Goal: Task Accomplishment & Management: Use online tool/utility

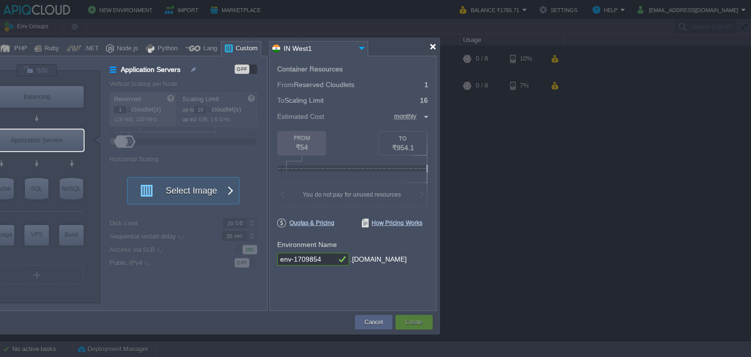
click at [401, 44] on div at bounding box center [432, 46] width 7 height 7
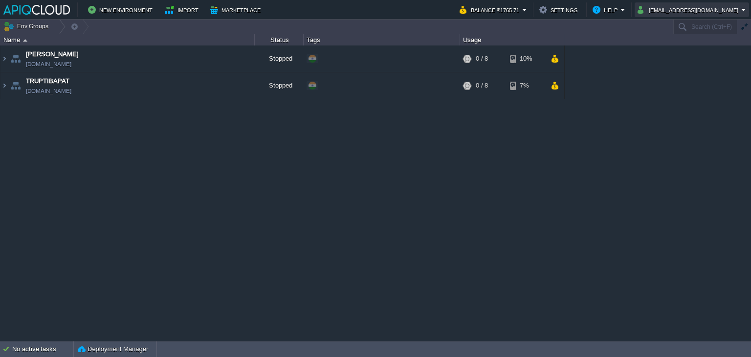
click at [401, 5] on button "[EMAIL_ADDRESS][DOMAIN_NAME]" at bounding box center [689, 10] width 104 height 12
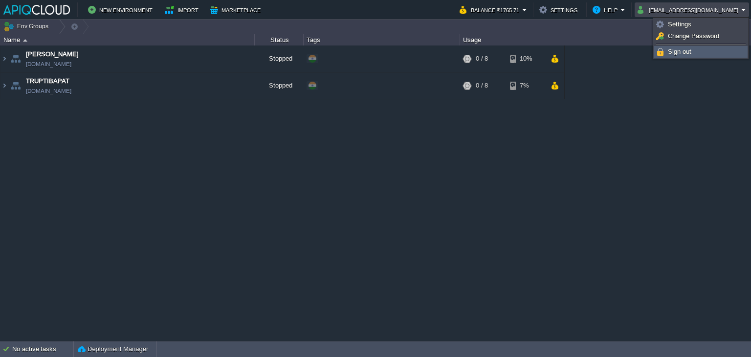
click at [401, 51] on span "Sign out" at bounding box center [679, 51] width 23 height 7
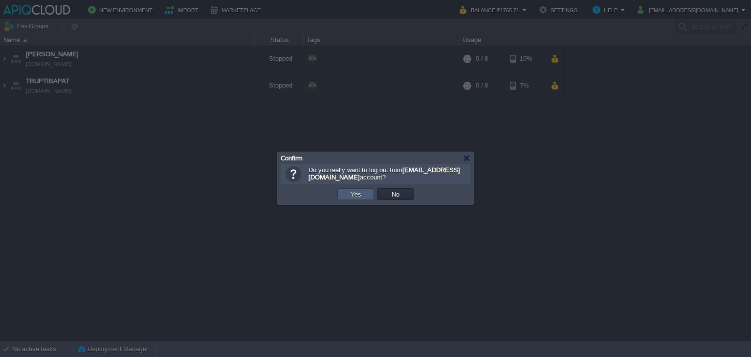
click at [360, 197] on button "Yes" at bounding box center [355, 194] width 17 height 9
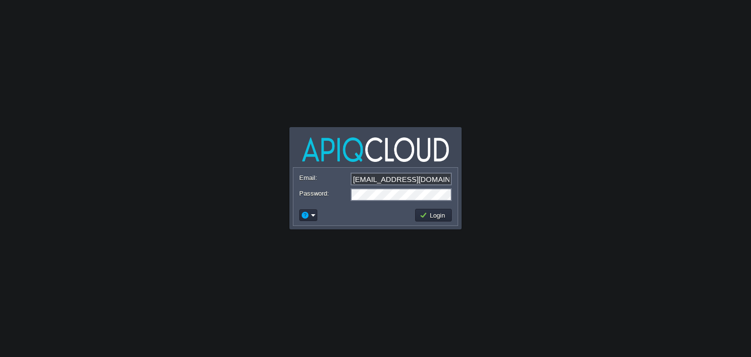
click at [396, 179] on input "[EMAIL_ADDRESS][DOMAIN_NAME]" at bounding box center [400, 179] width 101 height 13
type input "[EMAIL_ADDRESS][DOMAIN_NAME]"
click at [436, 212] on button "Login" at bounding box center [433, 215] width 28 height 9
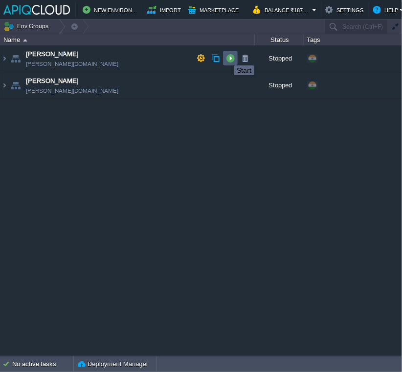
click at [227, 57] on button "button" at bounding box center [230, 58] width 9 height 9
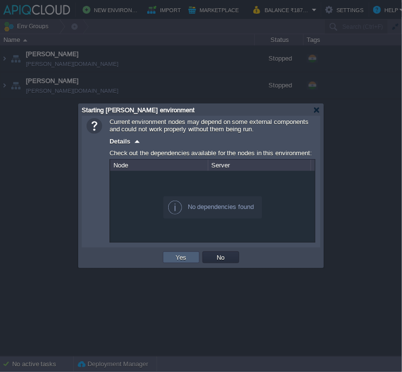
click at [176, 259] on button "Yes" at bounding box center [181, 257] width 17 height 9
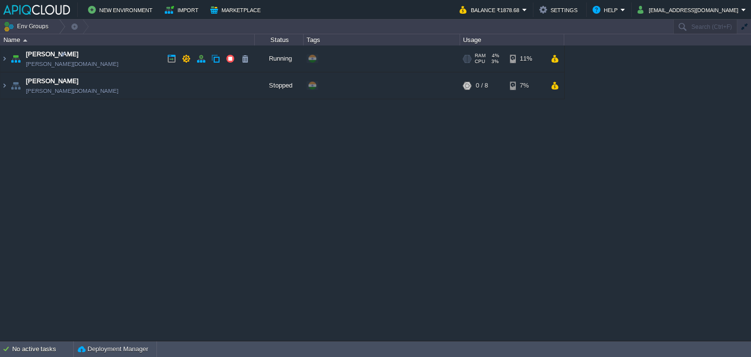
click at [131, 57] on td "Chaitanya avadhoot.in1.apiqcloud.com" at bounding box center [127, 58] width 254 height 27
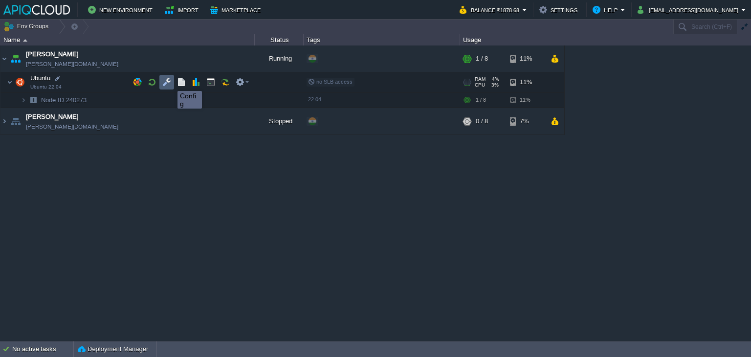
click at [164, 82] on button "button" at bounding box center [166, 82] width 9 height 9
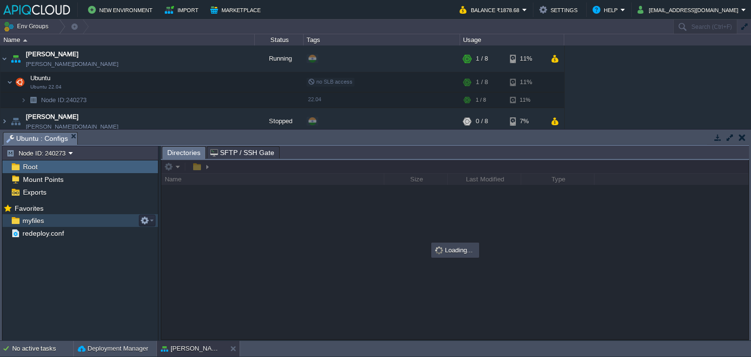
click at [29, 217] on span "myfiles" at bounding box center [33, 220] width 25 height 9
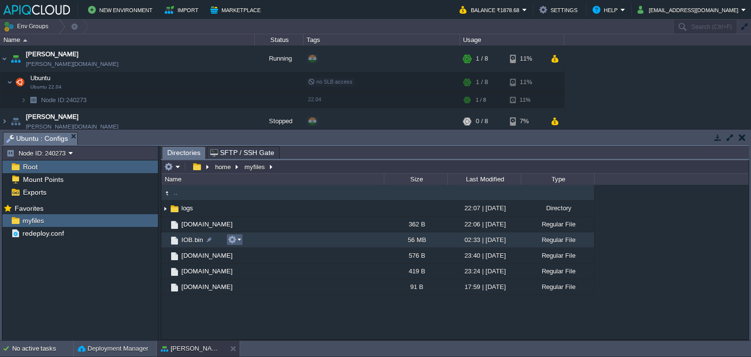
click at [237, 240] on em at bounding box center [234, 239] width 13 height 9
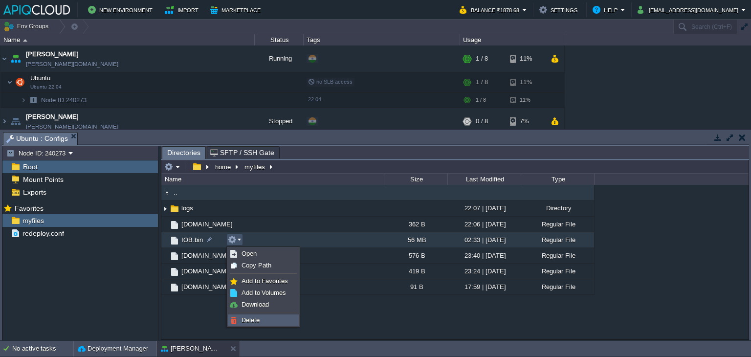
click at [255, 320] on span "Delete" at bounding box center [250, 319] width 18 height 7
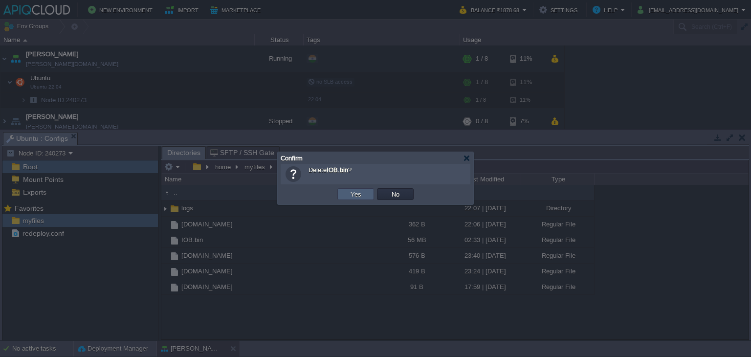
click at [352, 196] on button "Yes" at bounding box center [355, 194] width 17 height 9
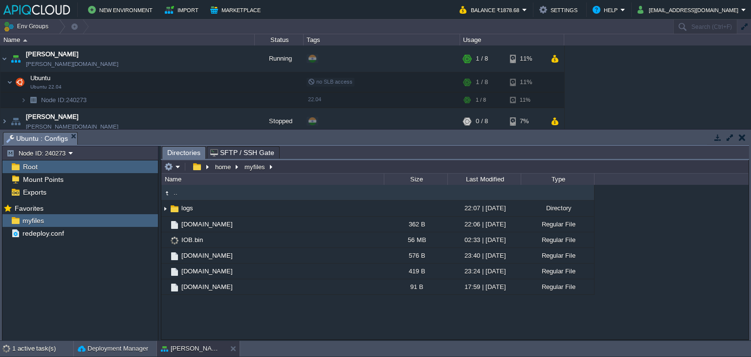
click at [743, 135] on button "button" at bounding box center [741, 137] width 7 height 9
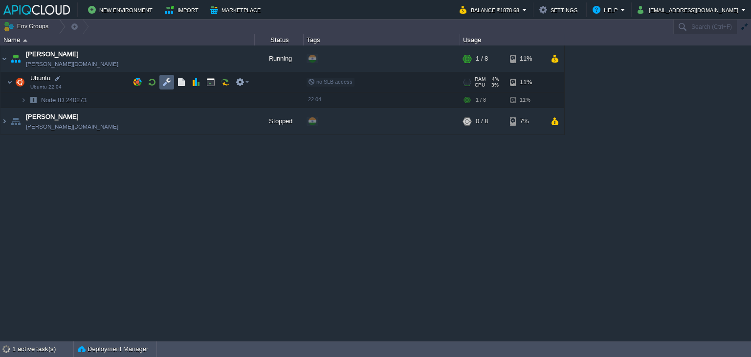
click at [164, 81] on button "button" at bounding box center [166, 82] width 9 height 9
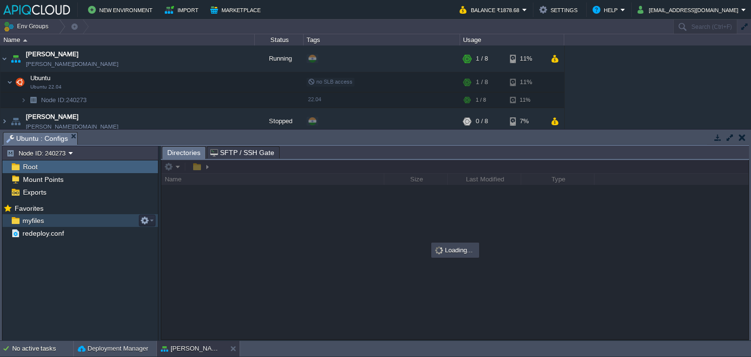
click at [33, 216] on span "myfiles" at bounding box center [33, 220] width 25 height 9
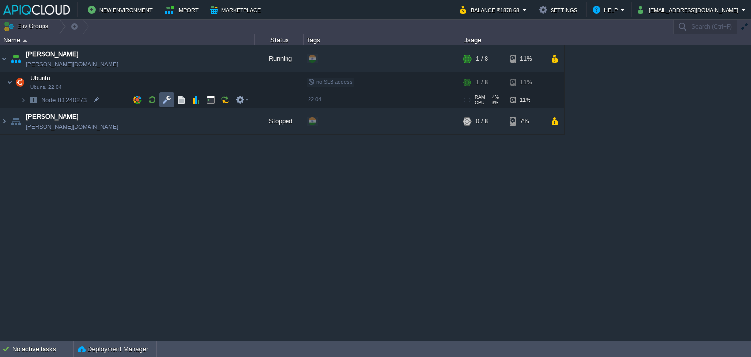
click at [165, 99] on button "button" at bounding box center [166, 99] width 9 height 9
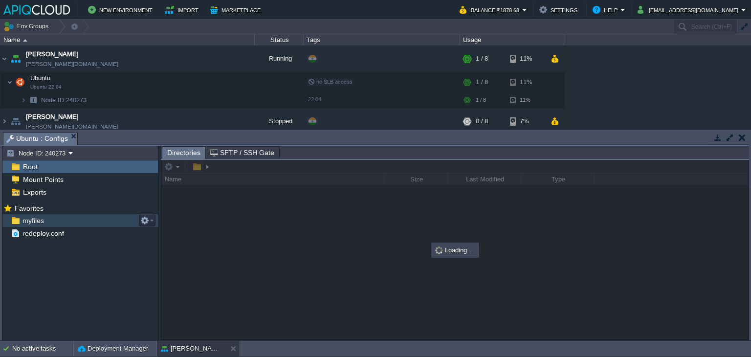
click at [38, 219] on span "myfiles" at bounding box center [33, 220] width 25 height 9
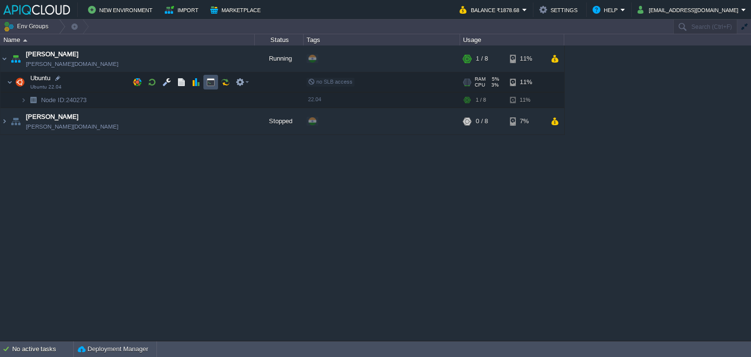
click at [209, 83] on button "button" at bounding box center [210, 82] width 9 height 9
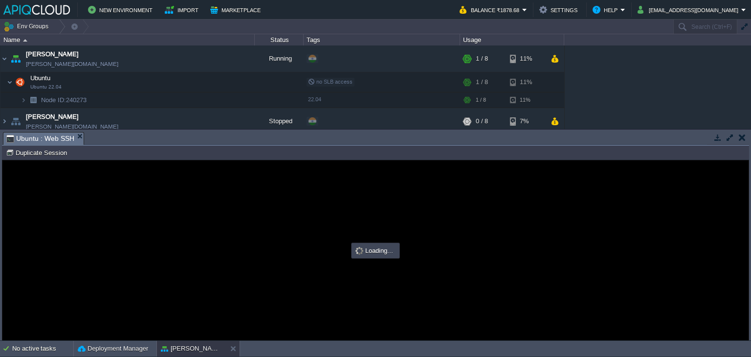
type input "#000000"
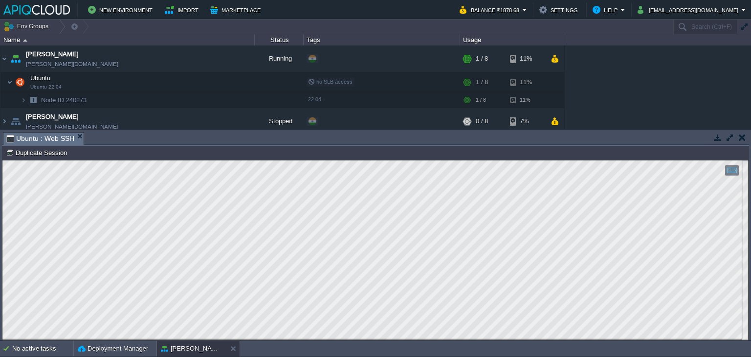
click at [741, 139] on button "button" at bounding box center [741, 137] width 7 height 9
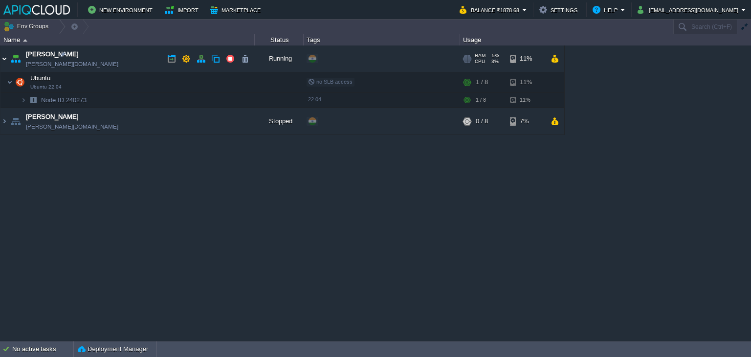
click at [4, 56] on img at bounding box center [4, 58] width 8 height 26
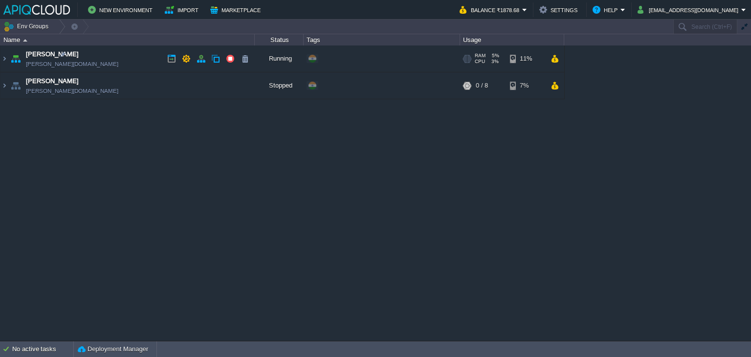
click at [132, 59] on td "Chaitanya avadhoot.in1.apiqcloud.com" at bounding box center [127, 58] width 254 height 27
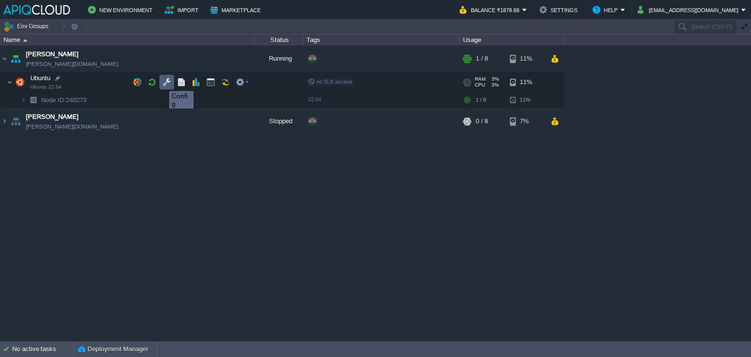
click at [162, 82] on button "button" at bounding box center [166, 82] width 9 height 9
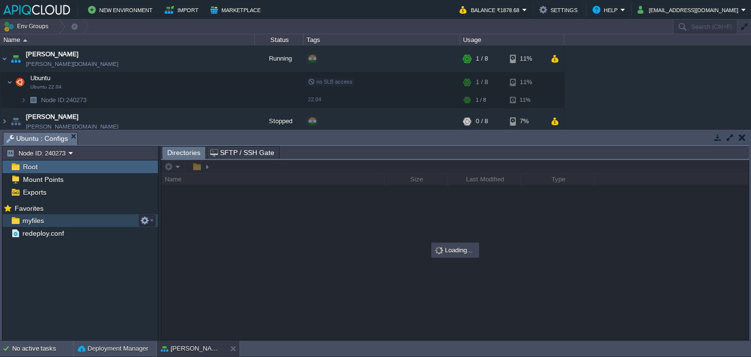
click at [29, 217] on span "myfiles" at bounding box center [33, 220] width 25 height 9
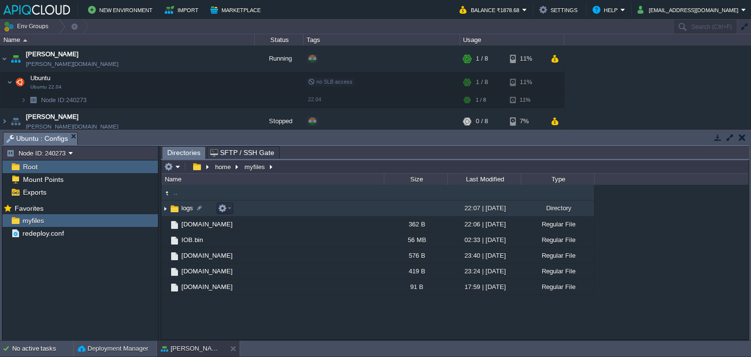
click at [164, 207] on img at bounding box center [165, 208] width 8 height 15
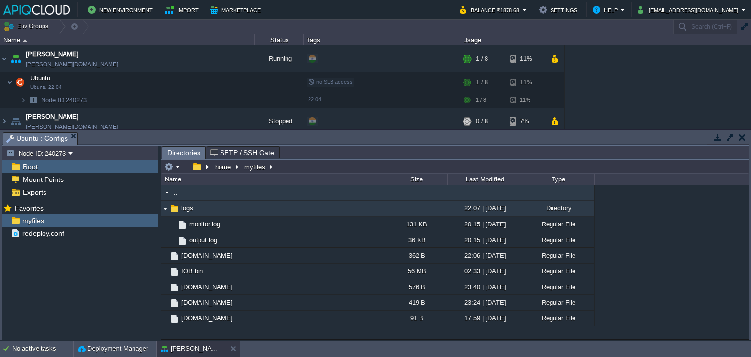
click at [165, 209] on img at bounding box center [165, 208] width 8 height 15
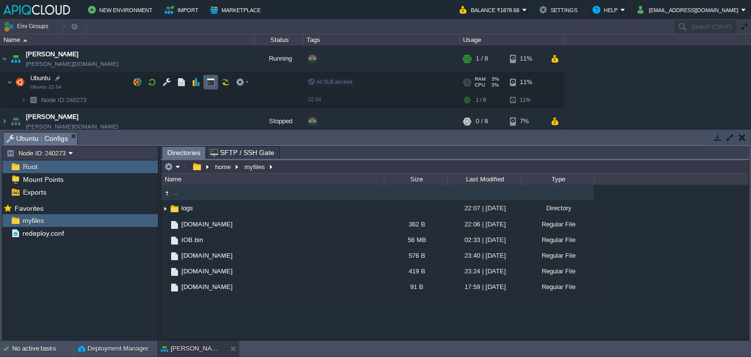
click at [209, 84] on button "button" at bounding box center [210, 82] width 9 height 9
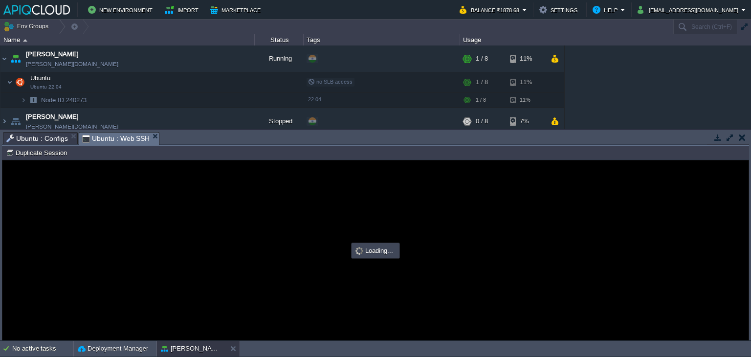
type input "#000000"
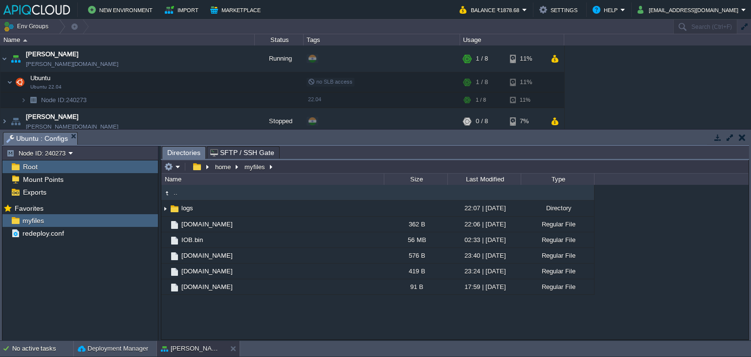
click at [72, 139] on em "Ubuntu : Configs" at bounding box center [41, 138] width 71 height 12
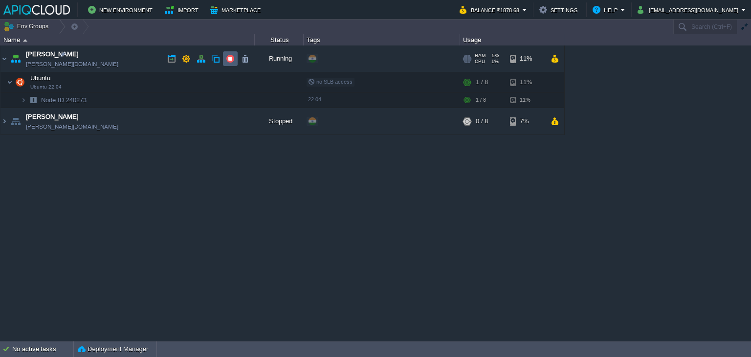
click at [223, 60] on td at bounding box center [230, 58] width 15 height 15
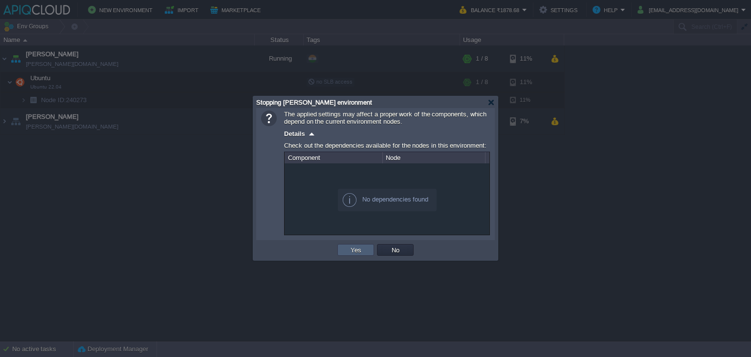
click at [352, 250] on button "Yes" at bounding box center [355, 249] width 17 height 9
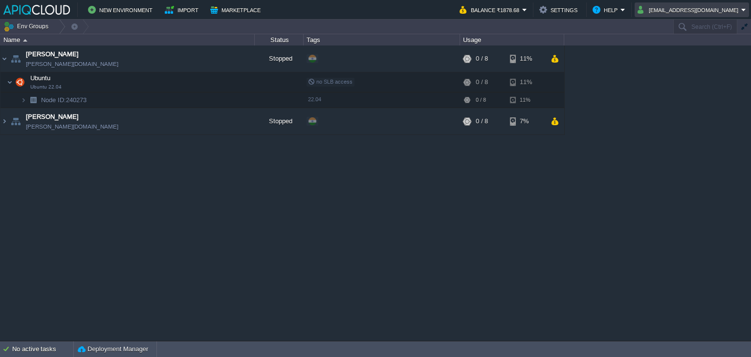
click at [699, 11] on button "ava0451pat@gmail.com" at bounding box center [689, 10] width 104 height 12
click at [687, 49] on span "Sign out" at bounding box center [686, 51] width 23 height 7
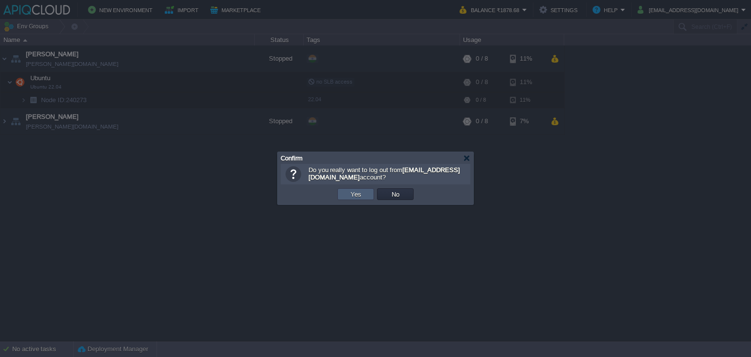
click at [357, 194] on button "Yes" at bounding box center [355, 194] width 17 height 9
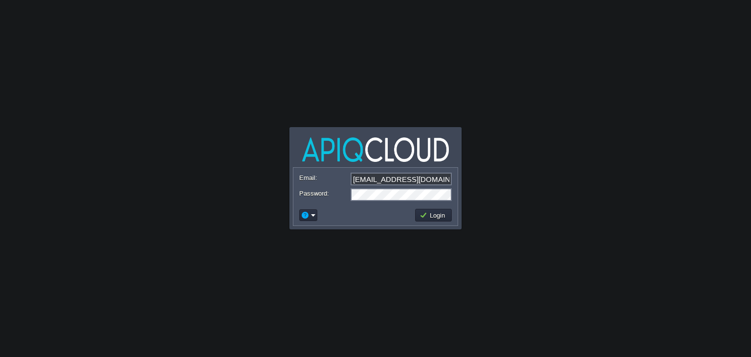
click at [399, 180] on input "ava0451pat@gmail.com" at bounding box center [400, 179] width 101 height 13
type input "[EMAIL_ADDRESS][DOMAIN_NAME]"
click at [435, 216] on button "Login" at bounding box center [433, 215] width 28 height 9
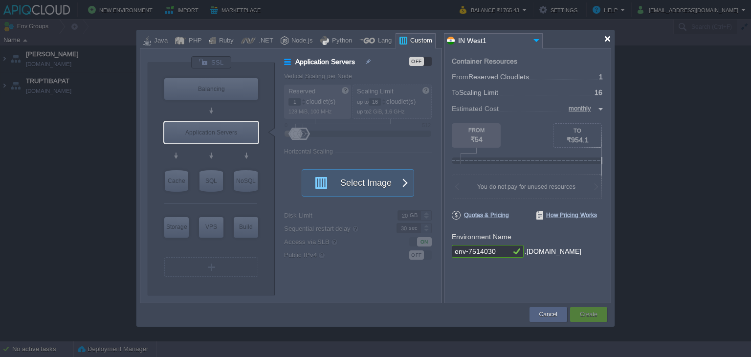
click at [606, 40] on div at bounding box center [607, 38] width 7 height 7
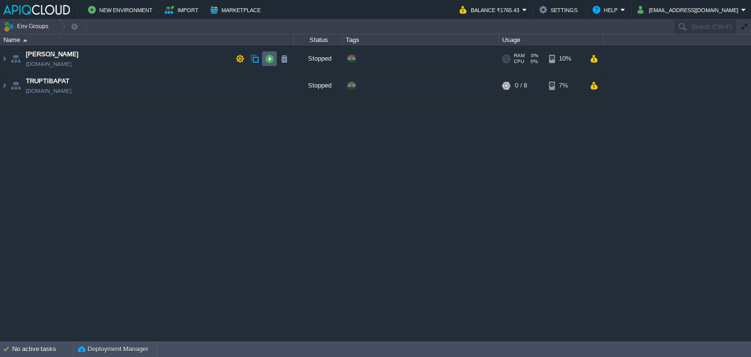
click at [270, 59] on button "button" at bounding box center [269, 58] width 9 height 9
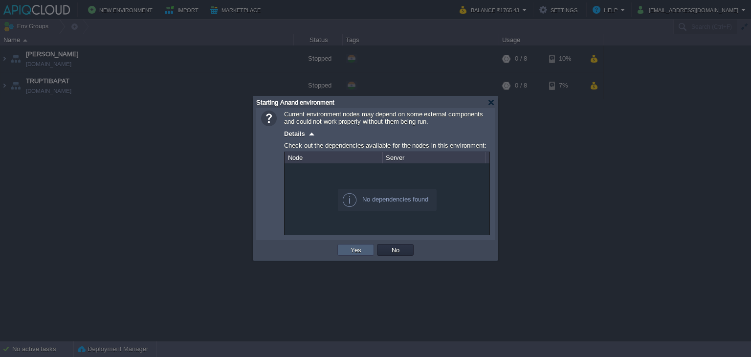
click at [368, 248] on td "Yes" at bounding box center [355, 250] width 37 height 12
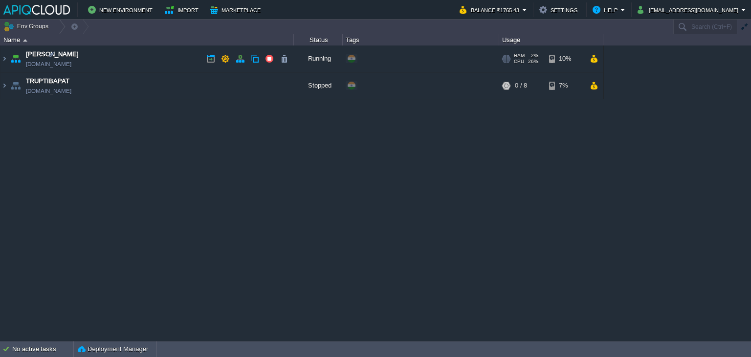
click at [151, 57] on td "Anand anand.in1.apiqcloud.com" at bounding box center [146, 58] width 293 height 27
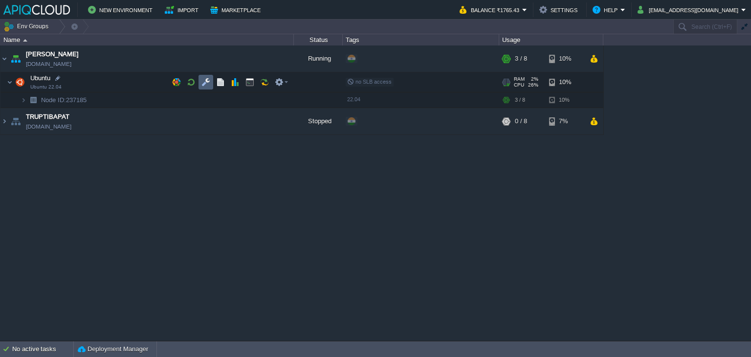
click at [207, 79] on button "button" at bounding box center [205, 82] width 9 height 9
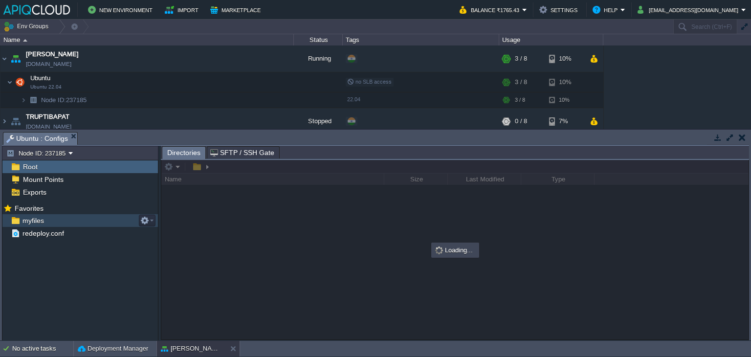
click at [41, 219] on span "myfiles" at bounding box center [33, 220] width 25 height 9
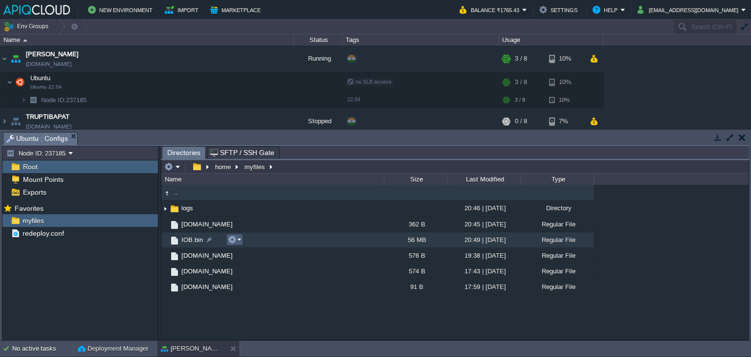
click at [239, 240] on em at bounding box center [234, 239] width 13 height 9
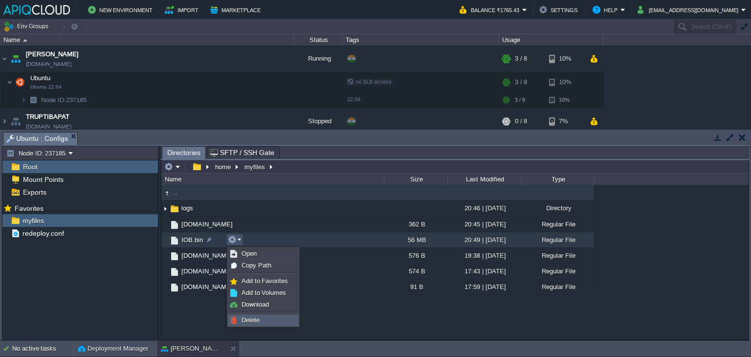
click at [259, 321] on link "Delete" at bounding box center [263, 320] width 70 height 11
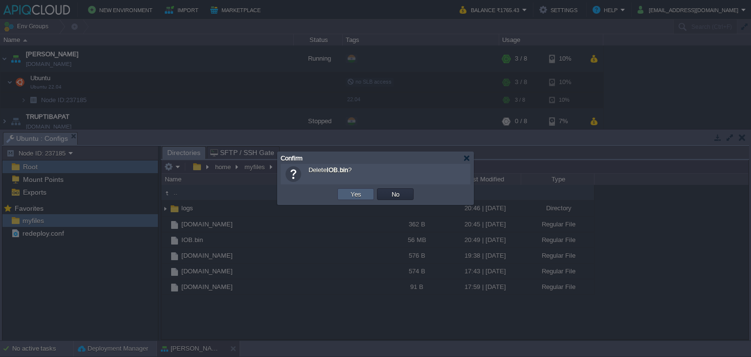
click at [358, 193] on button "Yes" at bounding box center [355, 194] width 17 height 9
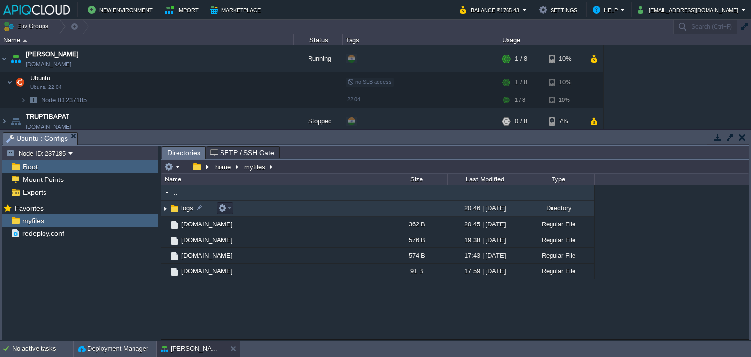
click at [165, 209] on img at bounding box center [165, 208] width 8 height 15
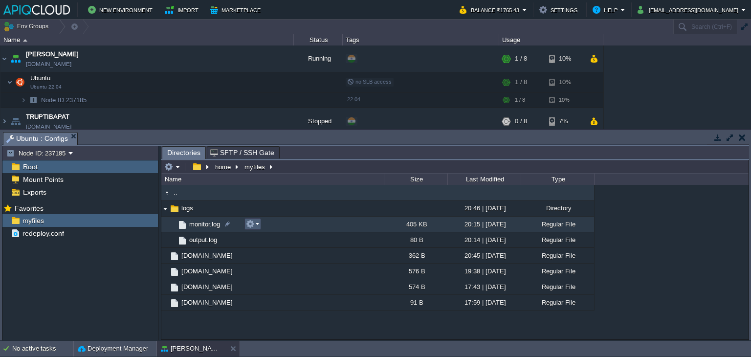
click at [257, 222] on em at bounding box center [252, 223] width 13 height 9
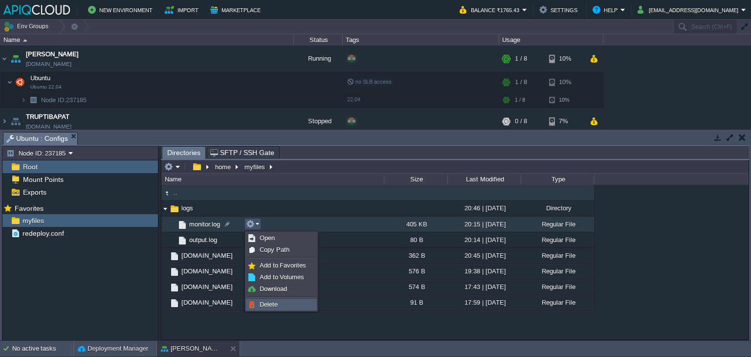
click at [278, 302] on link "Delete" at bounding box center [281, 304] width 70 height 11
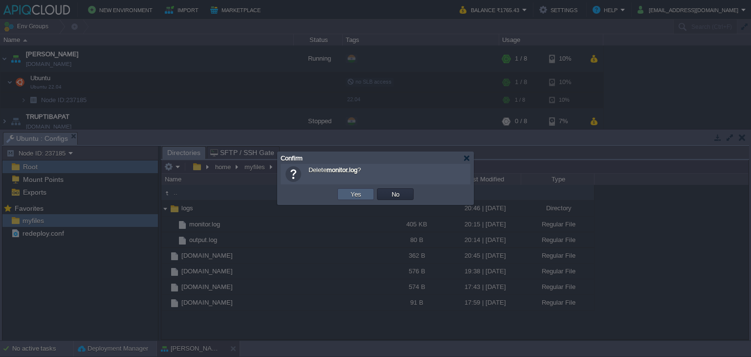
click at [358, 193] on button "Yes" at bounding box center [355, 194] width 17 height 9
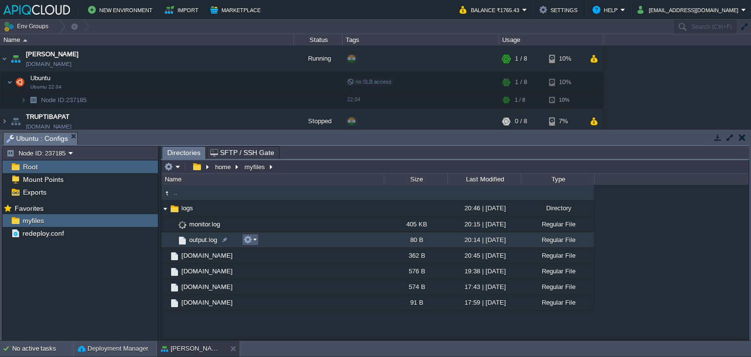
click at [249, 237] on button "button" at bounding box center [247, 239] width 9 height 9
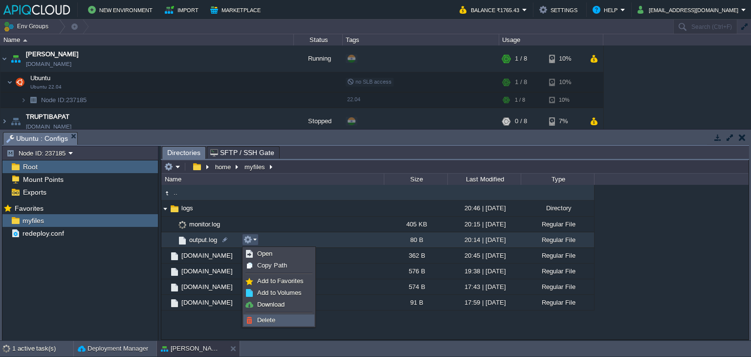
click at [266, 317] on span "Delete" at bounding box center [266, 319] width 18 height 7
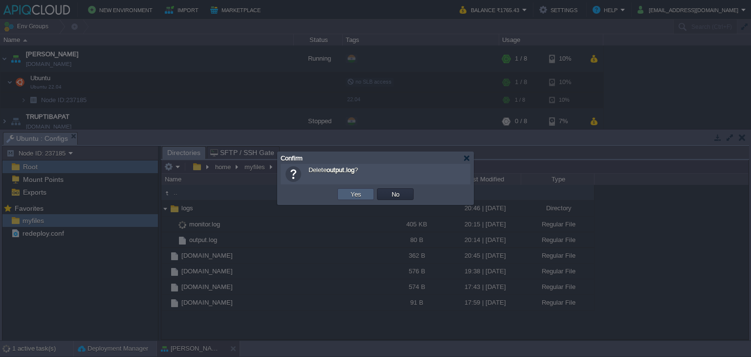
click at [353, 192] on button "Yes" at bounding box center [355, 194] width 17 height 9
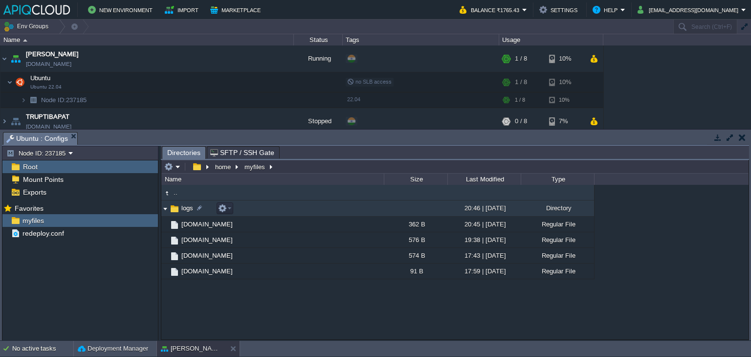
click at [165, 209] on img at bounding box center [165, 208] width 8 height 15
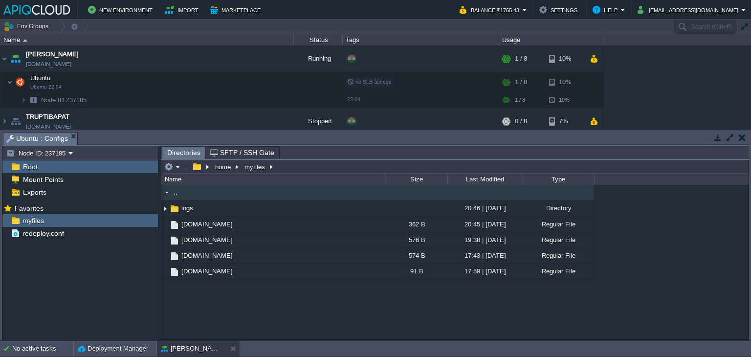
click at [263, 308] on div ".. logs 20:46 | 29 Aug 2025 Directory .. cleanall.sh 362 B 20:45 | 29 Aug 2025 …" at bounding box center [454, 262] width 587 height 154
click at [33, 168] on span "Root" at bounding box center [30, 166] width 18 height 9
click at [37, 179] on span "Mount Points" at bounding box center [43, 179] width 44 height 9
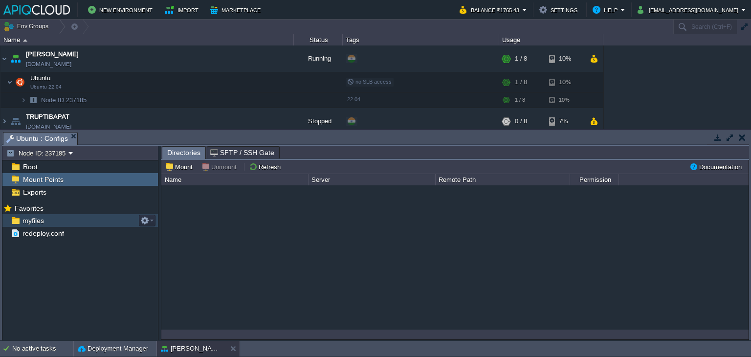
click at [30, 218] on span "myfiles" at bounding box center [33, 220] width 25 height 9
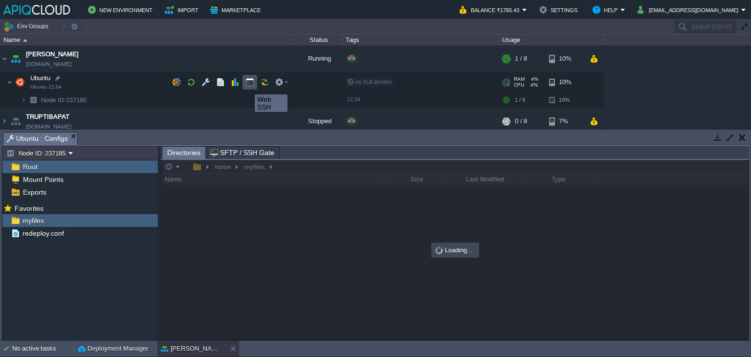
click at [247, 86] on button "button" at bounding box center [249, 82] width 9 height 9
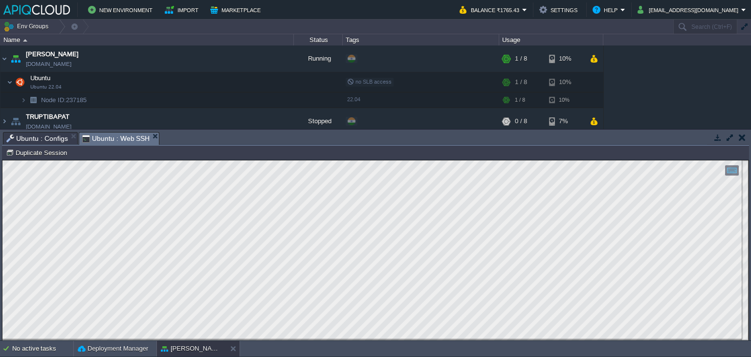
click at [34, 139] on span "Ubuntu : Configs" at bounding box center [37, 138] width 62 height 12
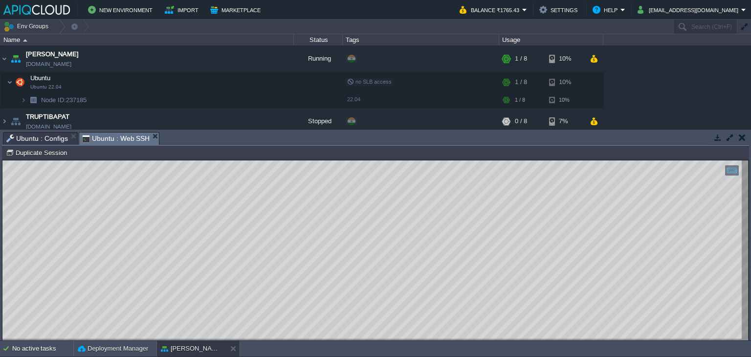
click at [129, 137] on span "Ubuntu : Web SSH" at bounding box center [116, 138] width 68 height 12
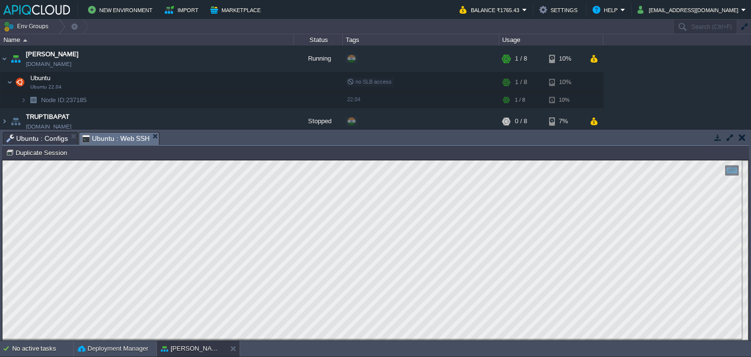
click at [39, 132] on span "Ubuntu : Configs" at bounding box center [37, 138] width 62 height 12
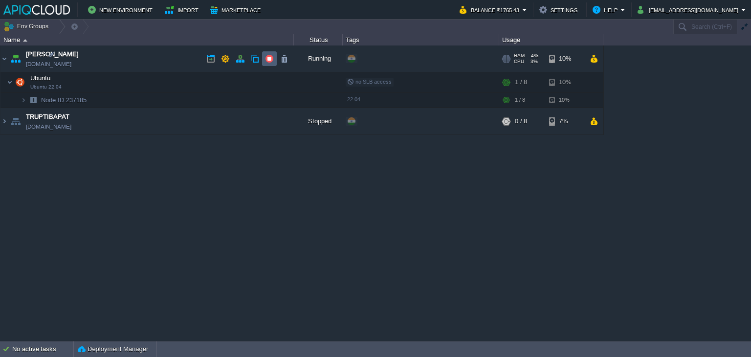
click at [268, 58] on button "button" at bounding box center [269, 58] width 9 height 9
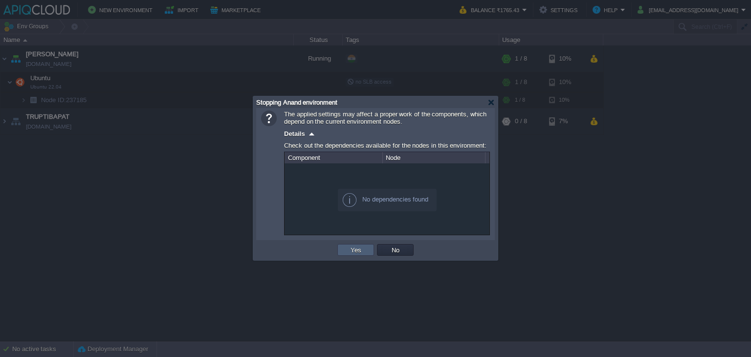
click at [352, 249] on button "Yes" at bounding box center [355, 249] width 17 height 9
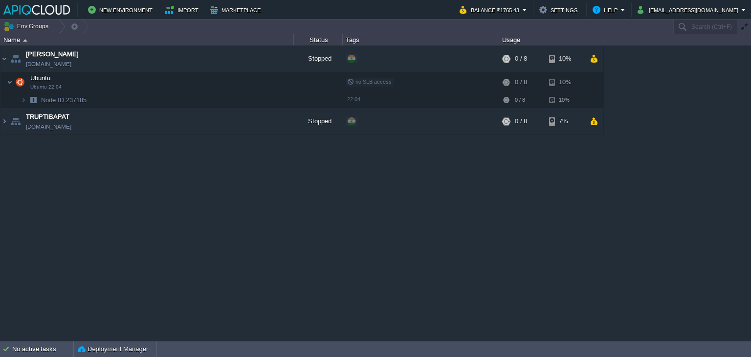
click at [259, 198] on div "Anand anand.in1.apiqcloud.com Stopped + Add to Env Group RAM 0% CPU 0% 0 / 8 10…" at bounding box center [375, 192] width 751 height 295
